Goal: Navigation & Orientation: Understand site structure

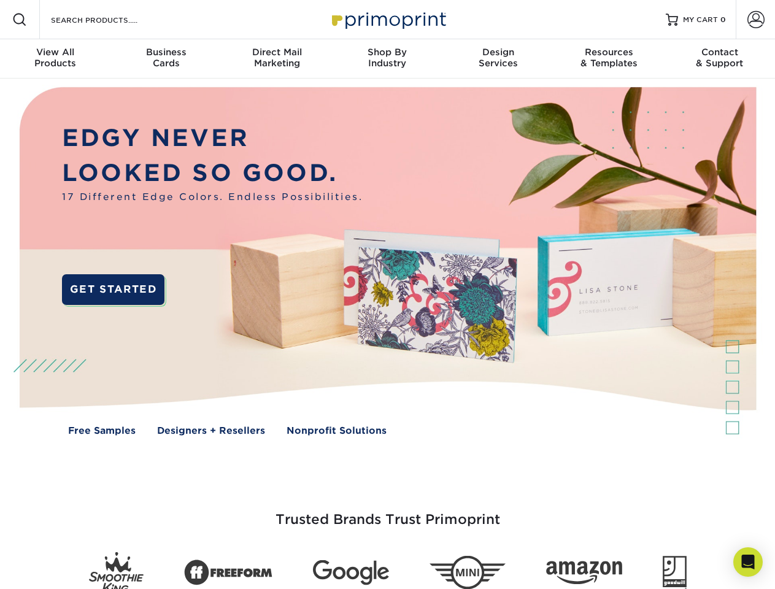
click at [387, 295] on img at bounding box center [387, 270] width 767 height 383
click at [20, 20] on span at bounding box center [19, 19] width 15 height 15
click at [755, 20] on span at bounding box center [755, 19] width 17 height 17
click at [55, 59] on div "View All Products" at bounding box center [55, 58] width 110 height 22
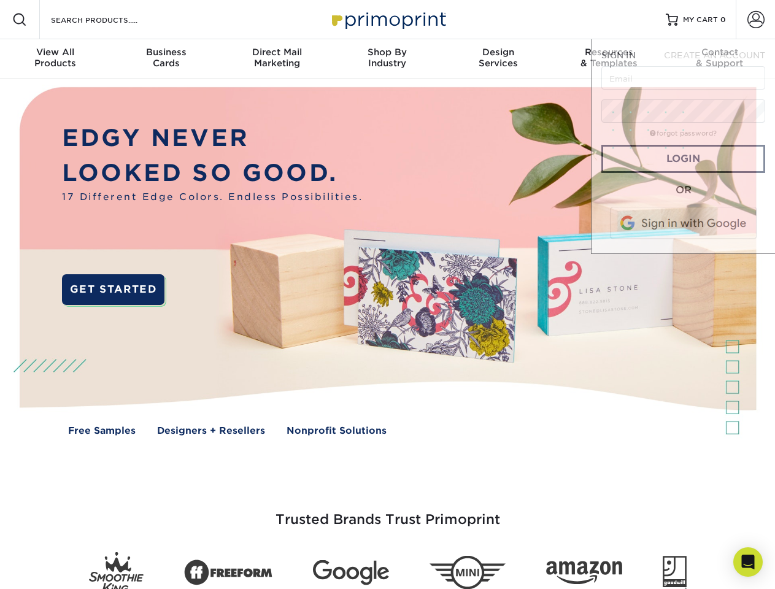
click at [166, 59] on div "Business Cards" at bounding box center [165, 58] width 110 height 22
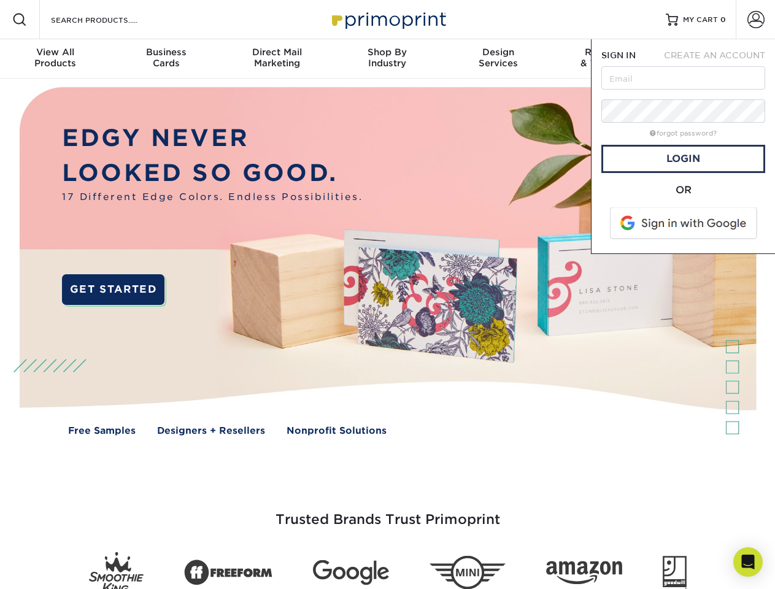
click at [277, 59] on div "Direct Mail Marketing" at bounding box center [276, 58] width 110 height 22
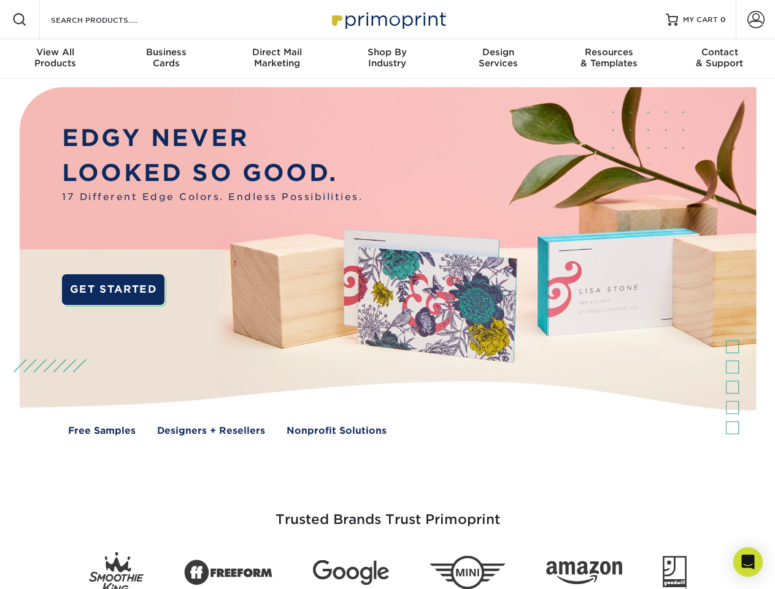
click at [387, 59] on div "Shop By Industry" at bounding box center [387, 58] width 110 height 22
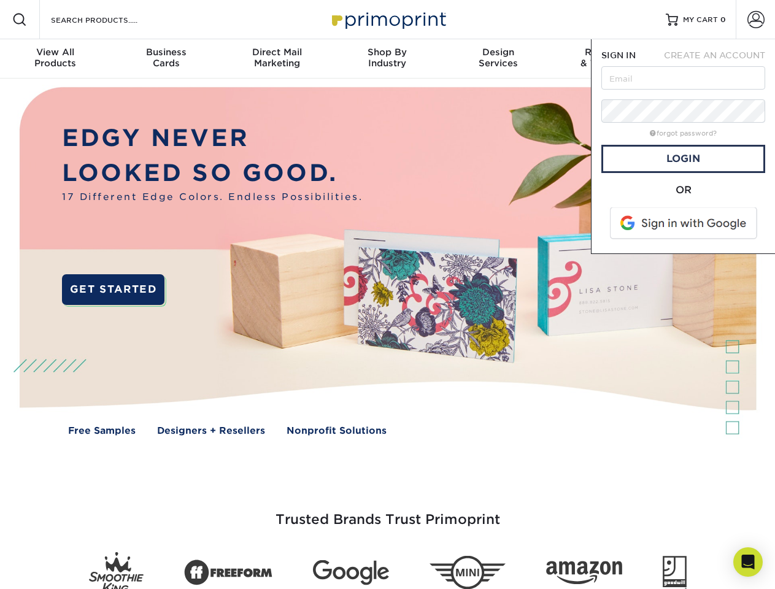
click at [498, 59] on div "Design Services" at bounding box center [498, 58] width 110 height 22
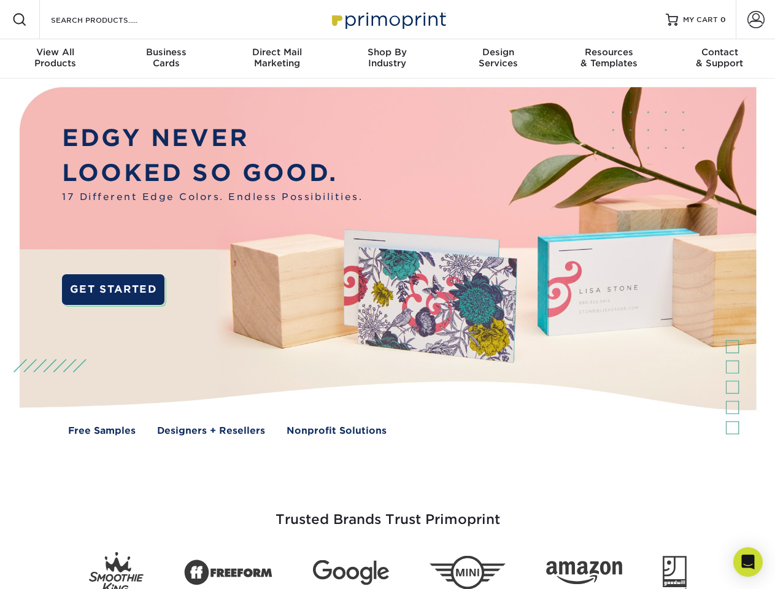
click at [609, 59] on span "SIGN IN" at bounding box center [618, 55] width 34 height 10
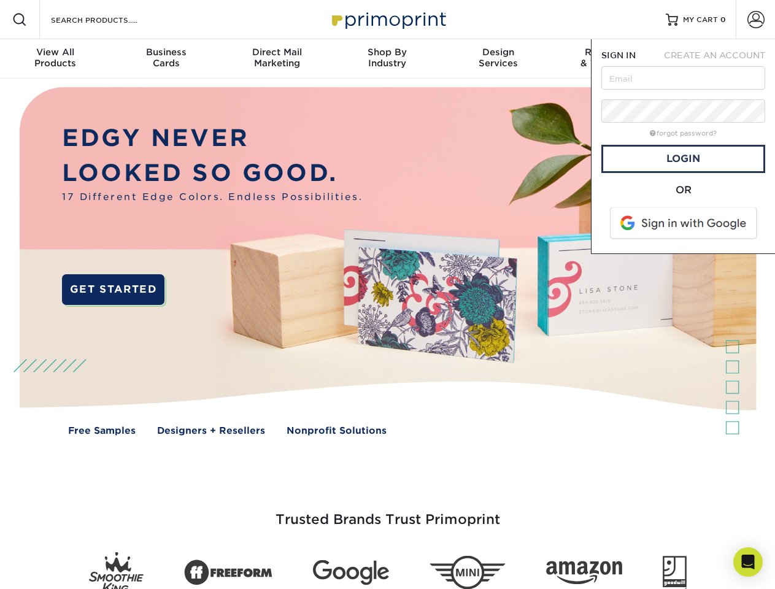
click at [720, 59] on div "Contact & Support" at bounding box center [719, 58] width 110 height 22
